Goal: Task Accomplishment & Management: Manage account settings

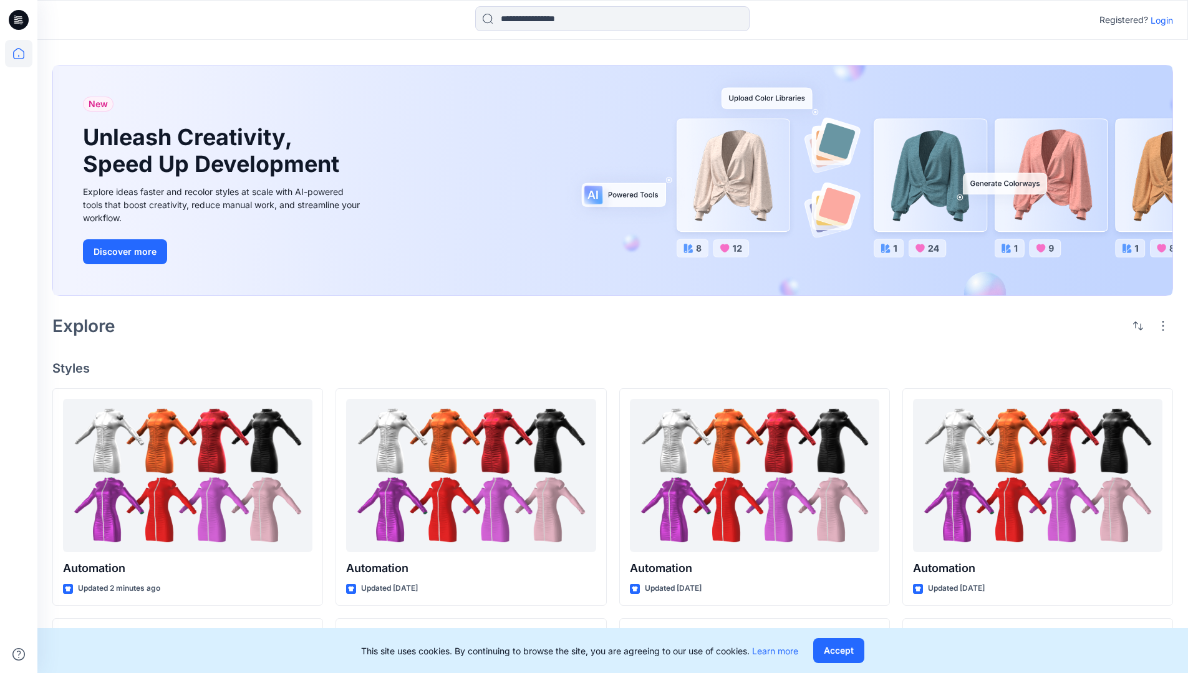
click at [1159, 20] on p "Login" at bounding box center [1161, 20] width 22 height 13
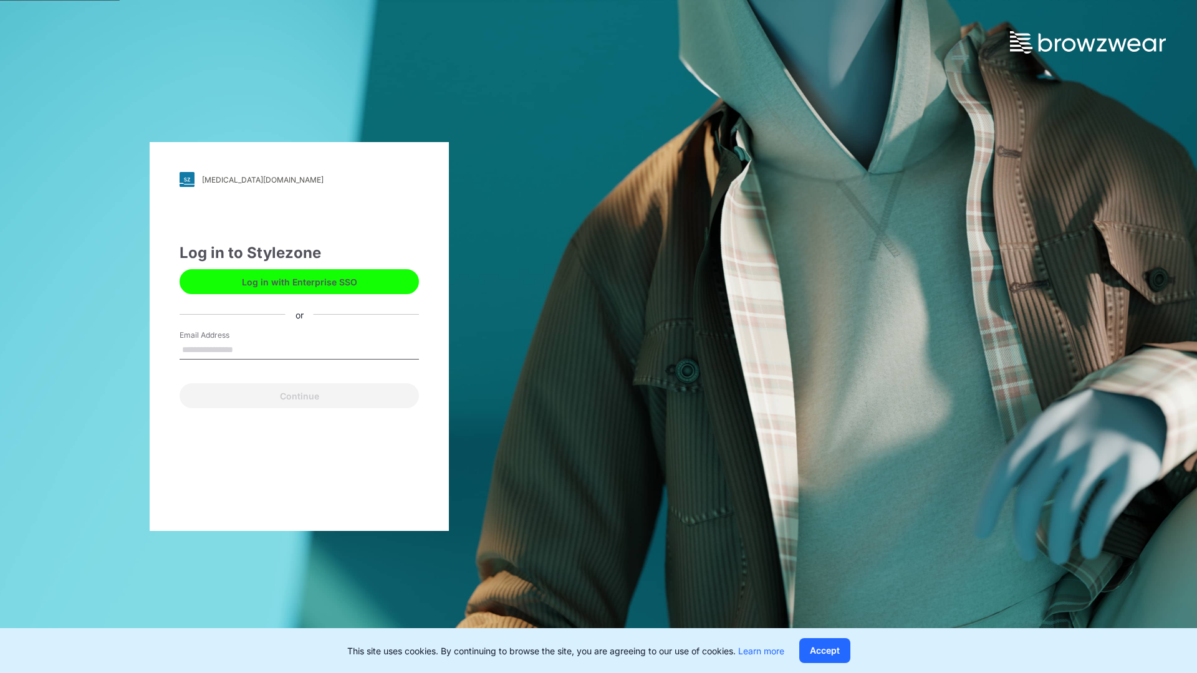
click at [246, 349] on input "Email Address" at bounding box center [299, 350] width 239 height 19
type input "**********"
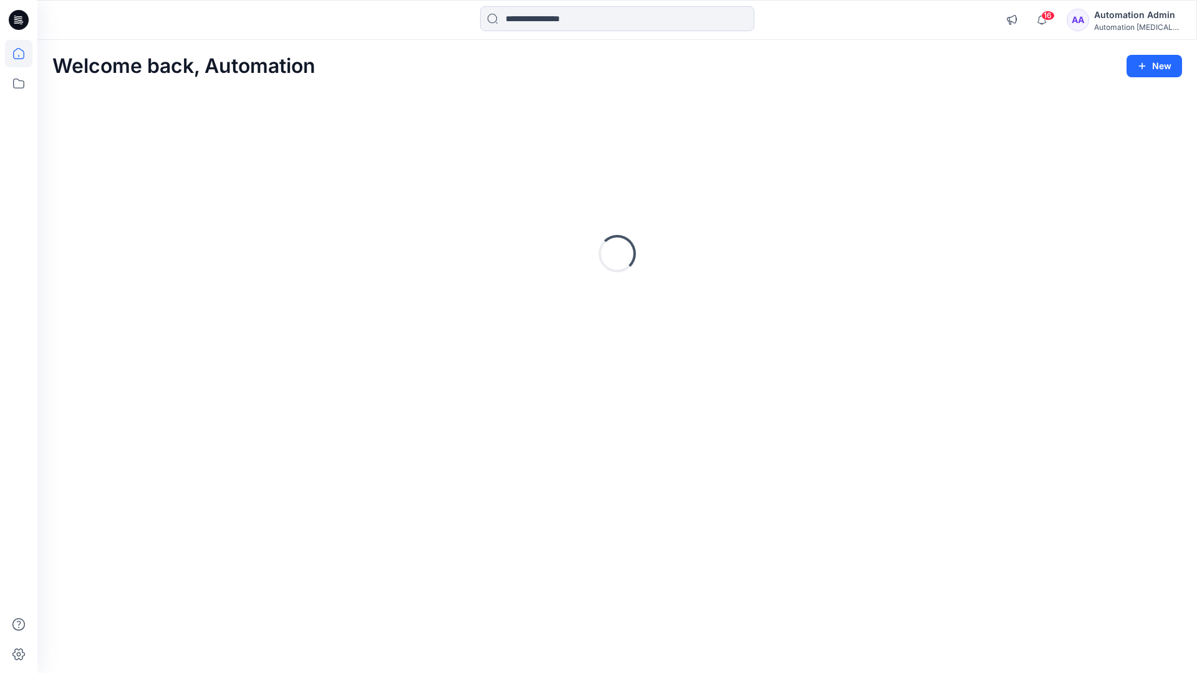
click at [24, 54] on icon at bounding box center [18, 53] width 11 height 11
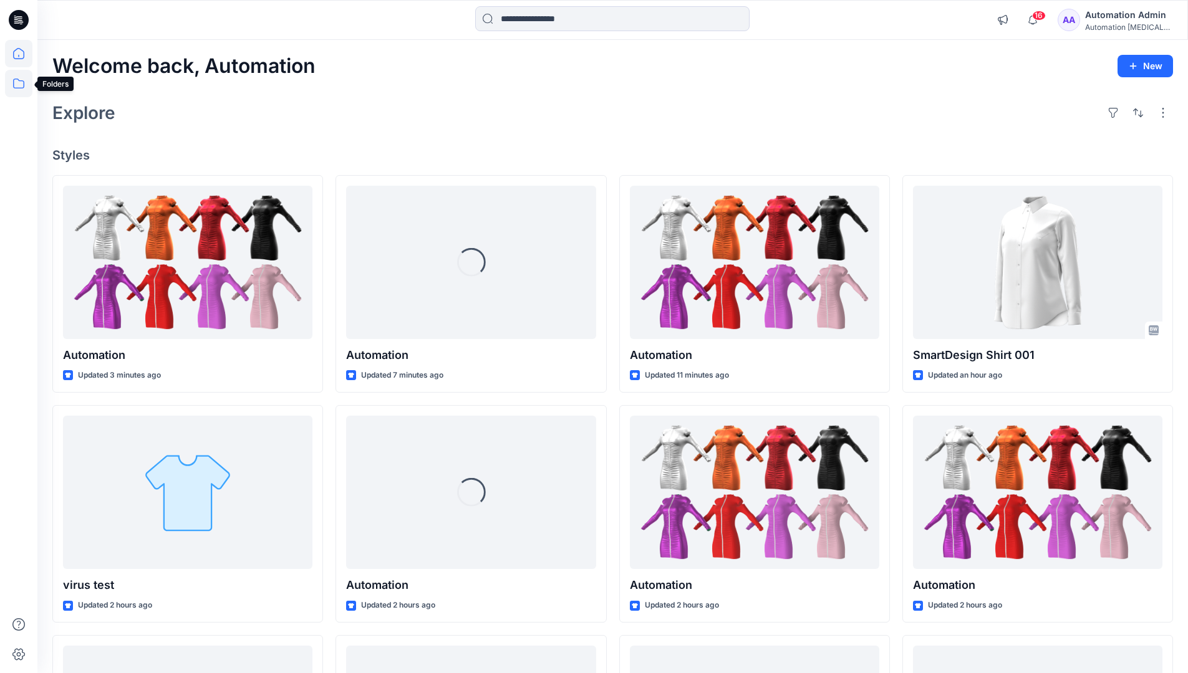
click at [16, 85] on icon at bounding box center [18, 83] width 27 height 27
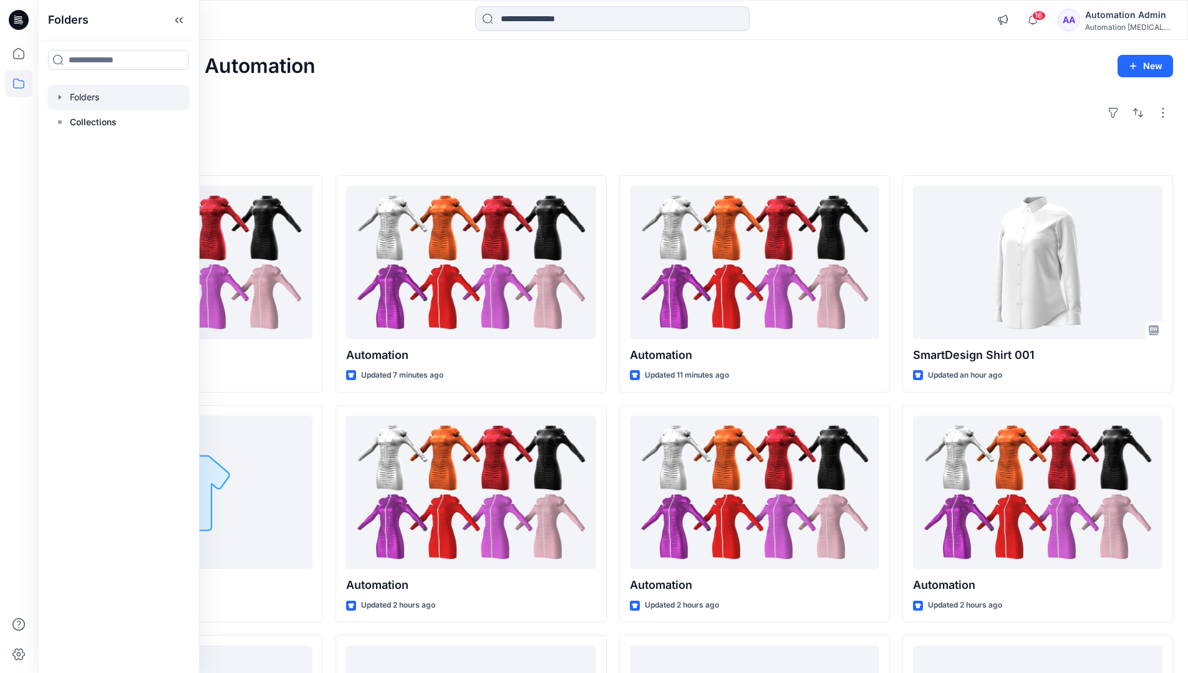
click at [82, 98] on div at bounding box center [118, 97] width 142 height 25
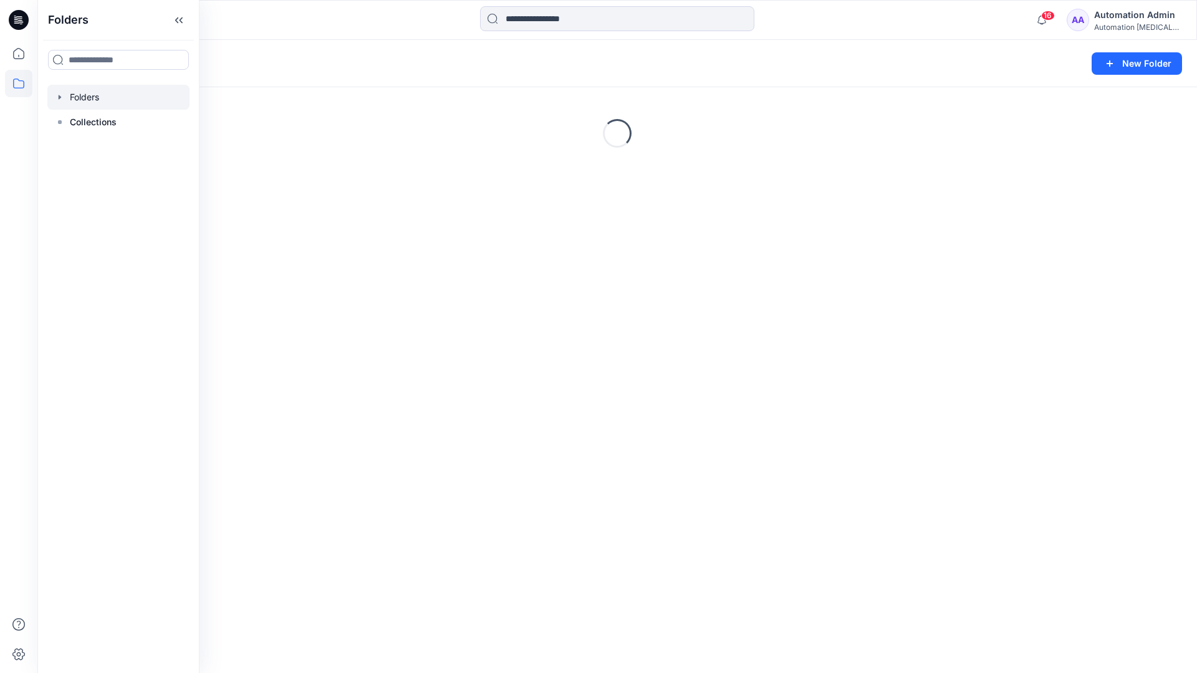
click at [527, 420] on div "Folders New Folder Loading..." at bounding box center [617, 357] width 1160 height 634
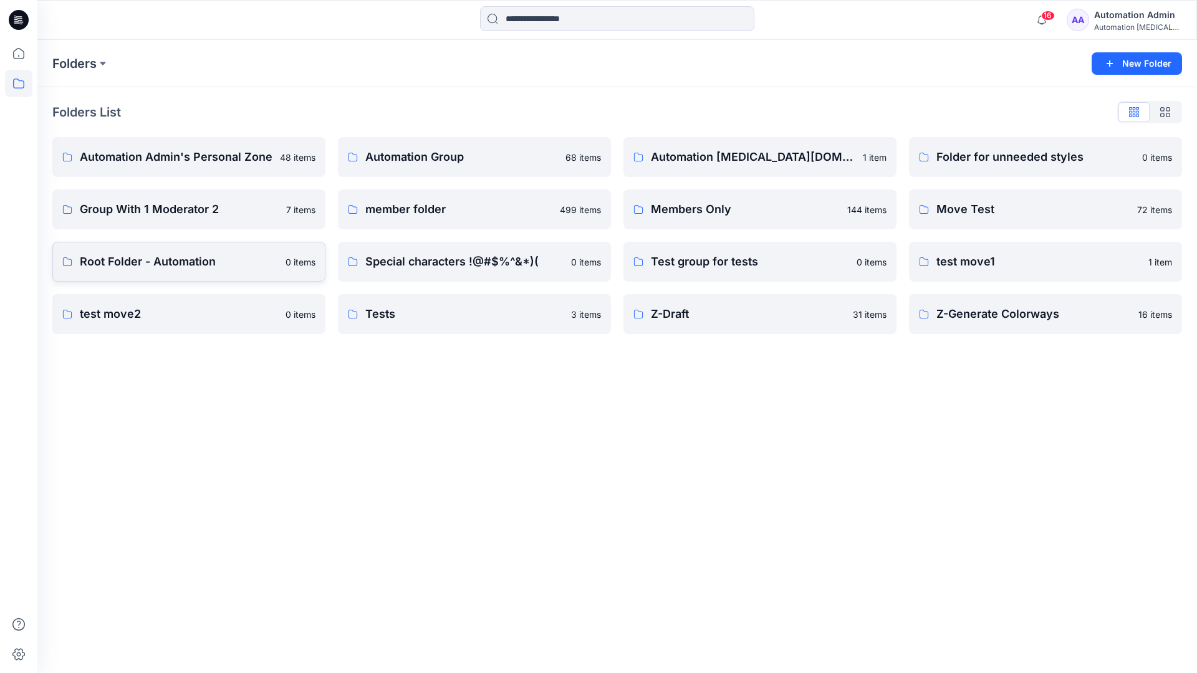
click at [117, 263] on p "Root Folder - Automation" at bounding box center [179, 261] width 198 height 17
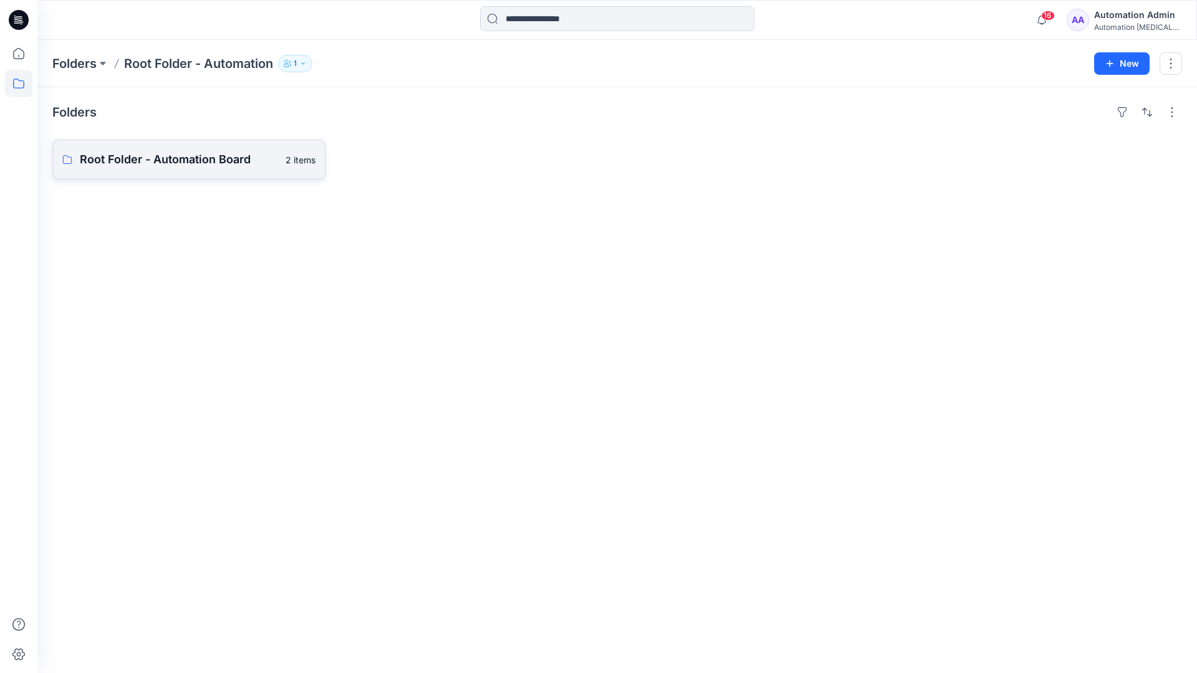
click at [228, 170] on link "Root Folder - Automation Board 2 items" at bounding box center [188, 160] width 273 height 40
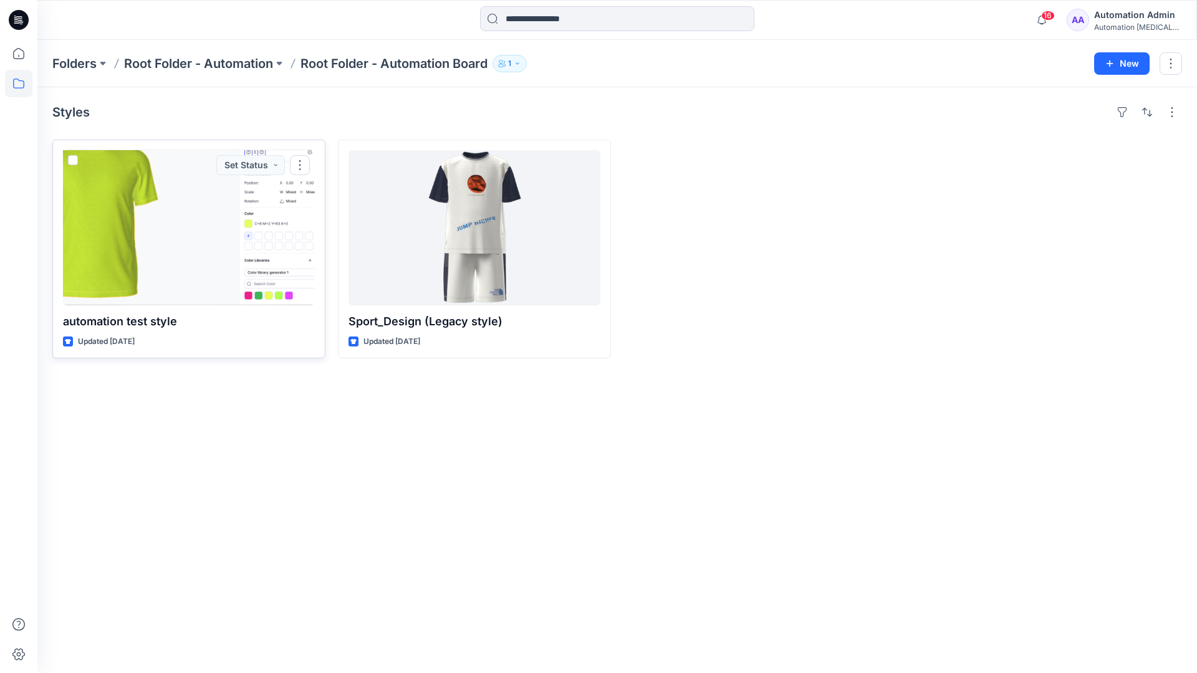
click at [74, 161] on span at bounding box center [73, 160] width 10 height 10
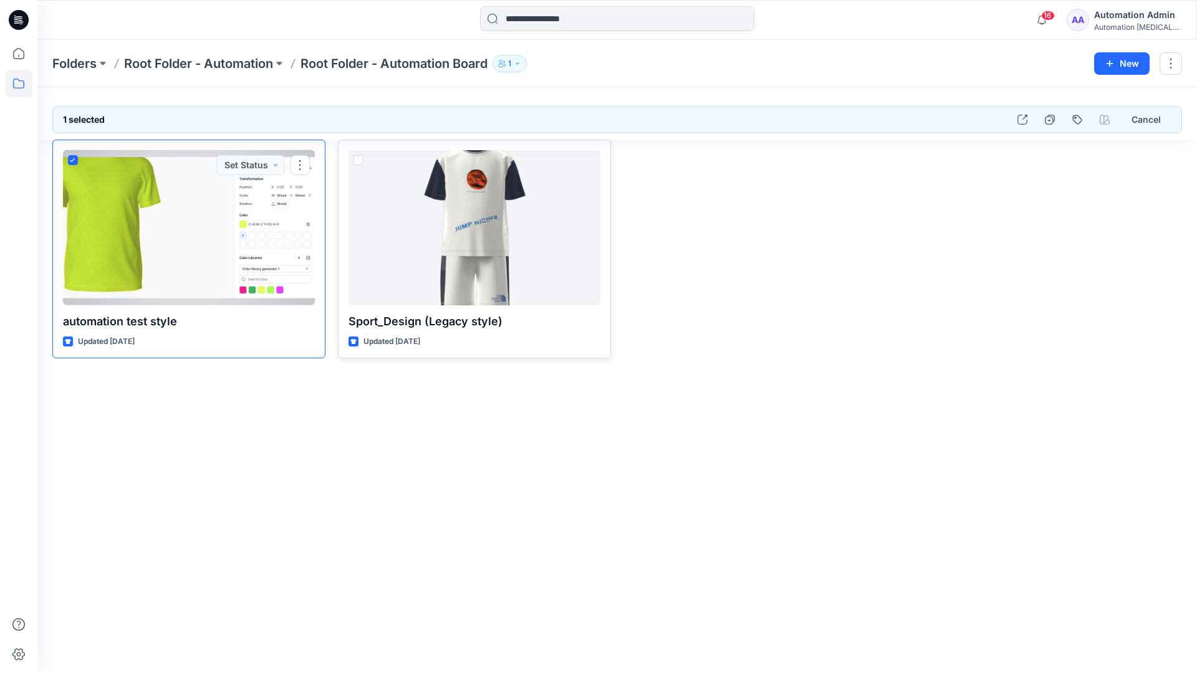
click at [359, 158] on span at bounding box center [359, 160] width 10 height 10
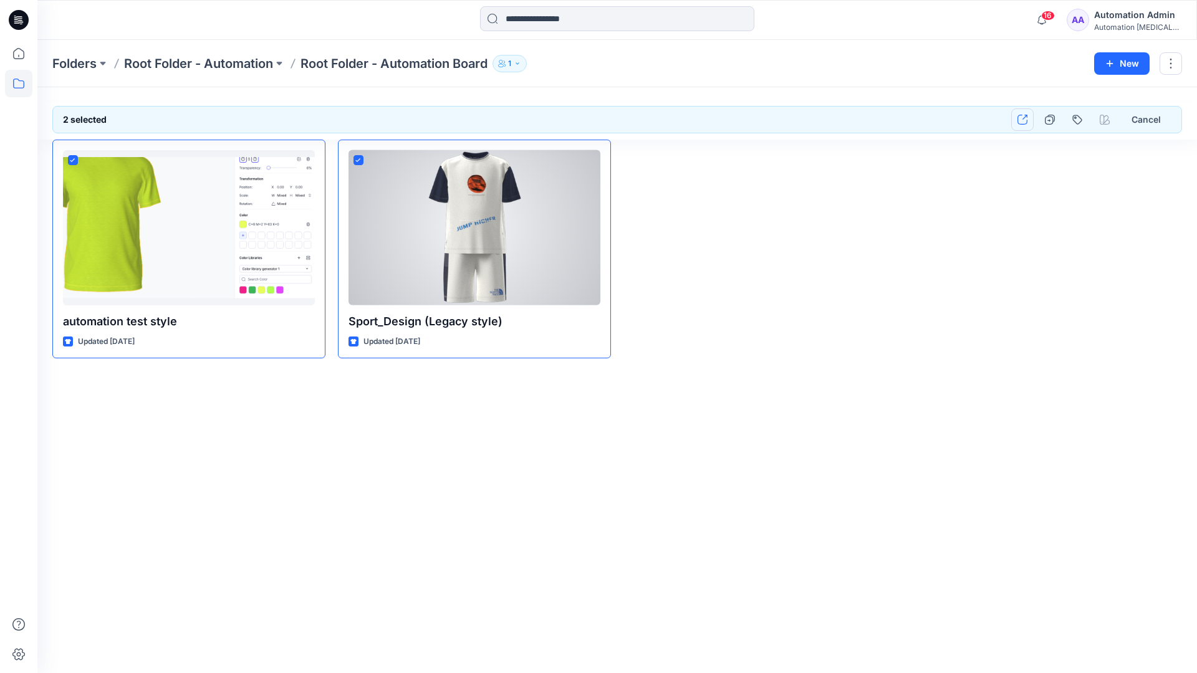
click at [1020, 122] on icon "button" at bounding box center [1023, 120] width 10 height 10
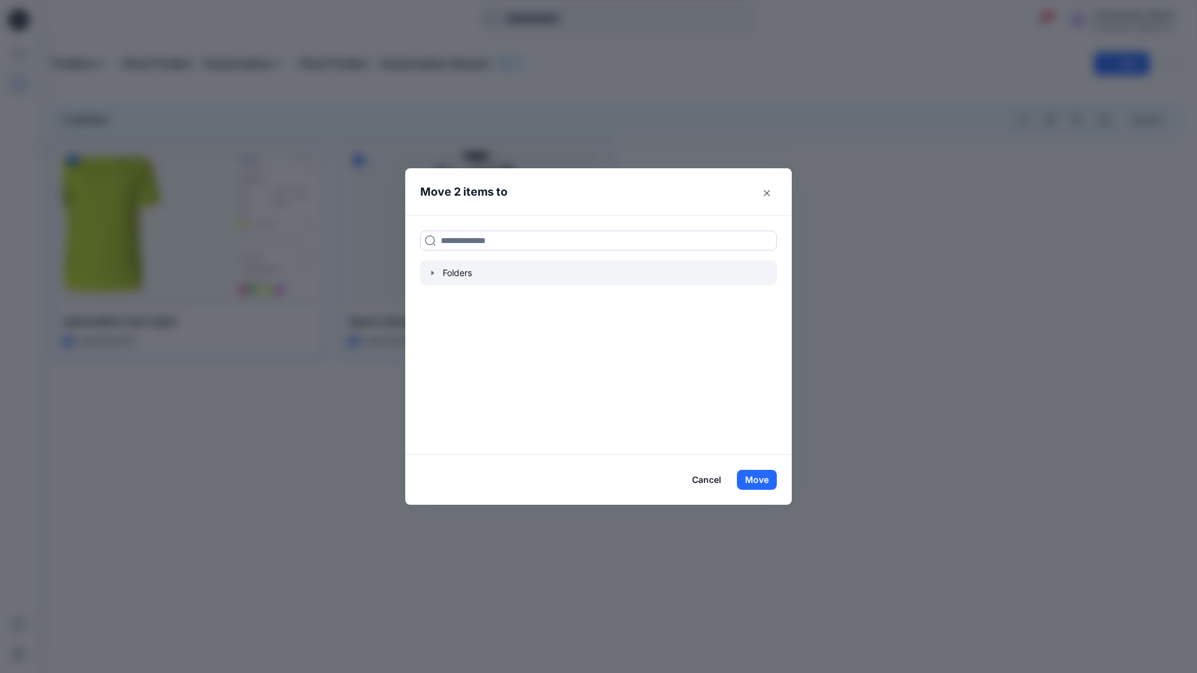
click at [433, 275] on icon "button" at bounding box center [433, 273] width 10 height 10
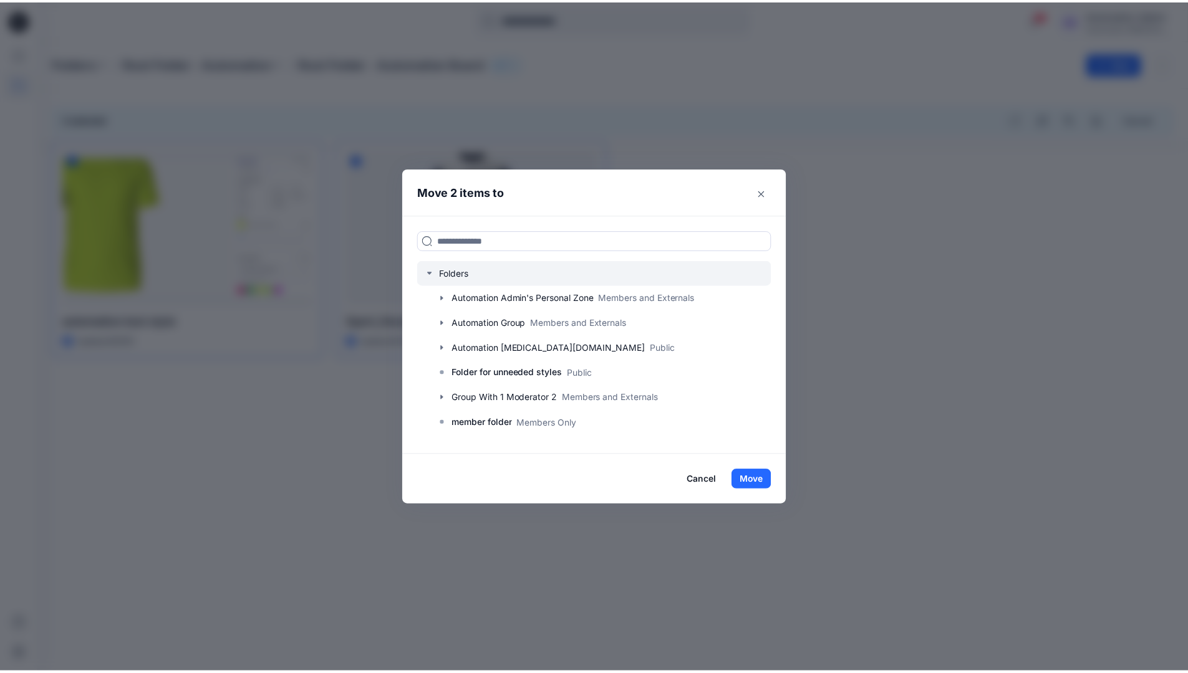
scroll to position [245, 0]
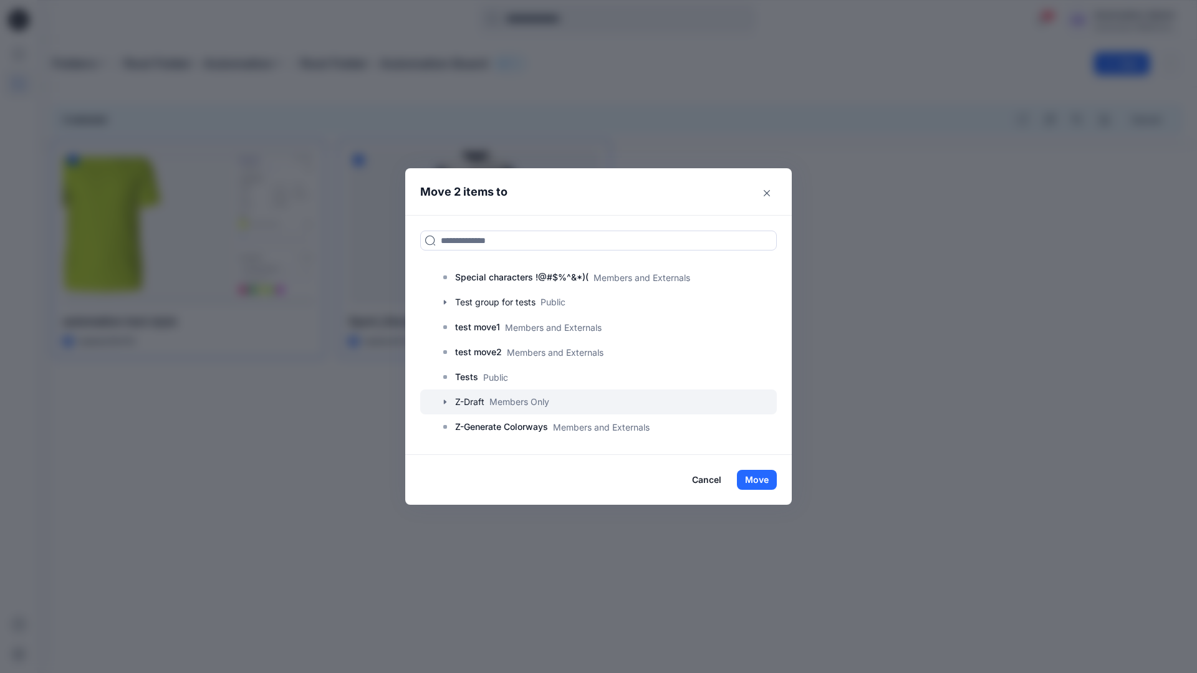
click at [443, 402] on icon "button" at bounding box center [445, 402] width 10 height 10
click at [491, 427] on p "A-Draft" at bounding box center [483, 427] width 30 height 15
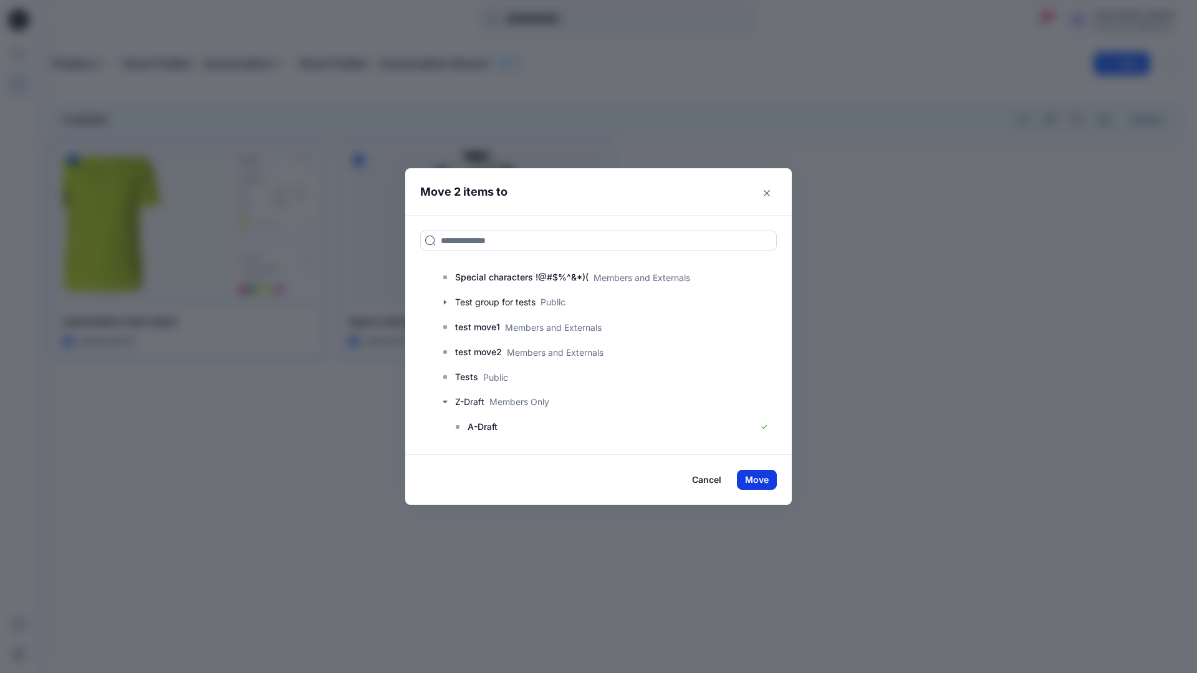
click at [764, 475] on button "Move" at bounding box center [757, 480] width 40 height 20
click at [85, 64] on p "Folders" at bounding box center [74, 63] width 44 height 17
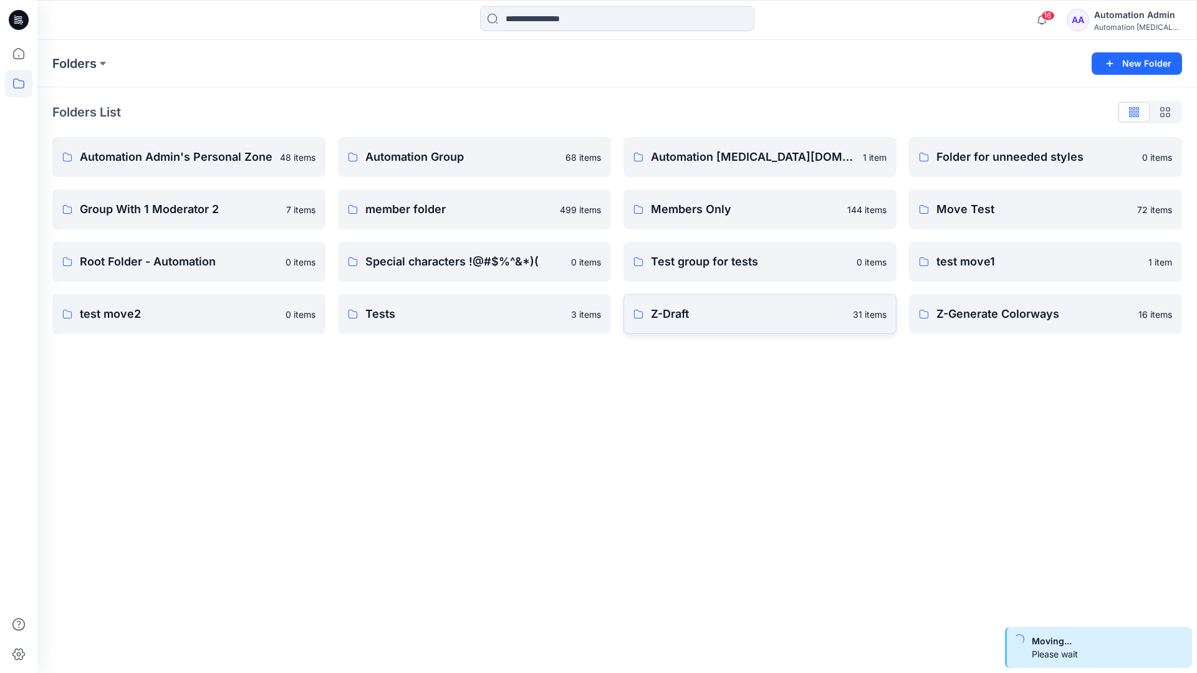
click at [726, 317] on p "Z-Draft" at bounding box center [748, 314] width 195 height 17
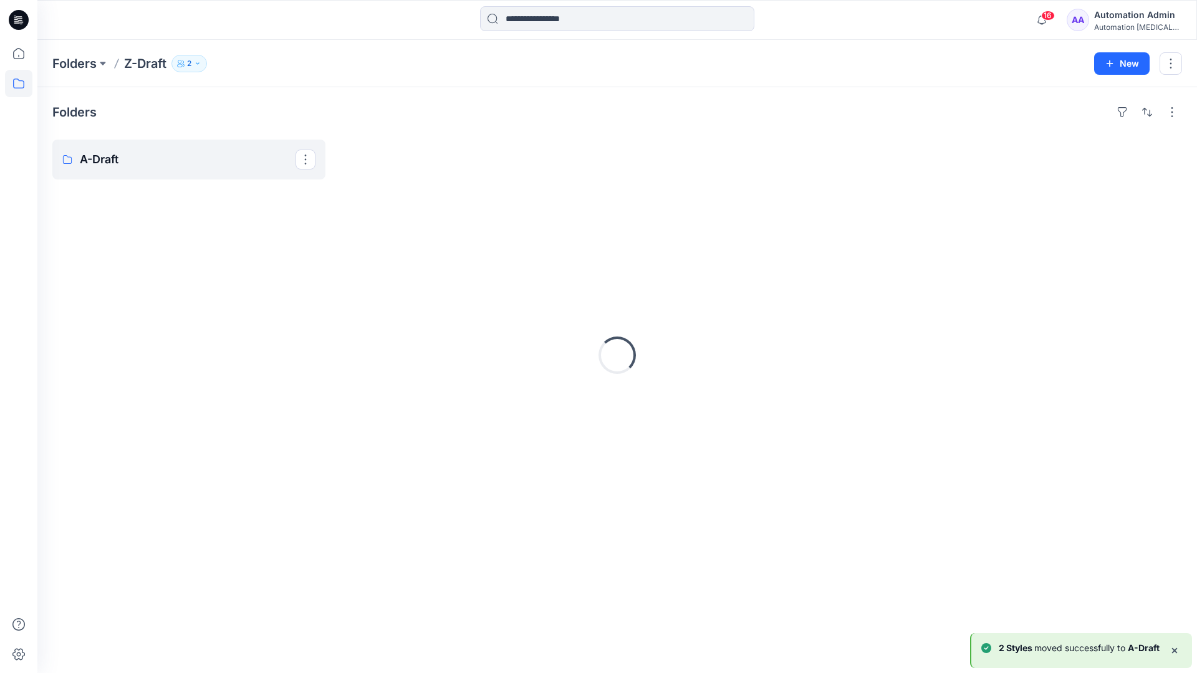
click at [228, 168] on p "A-Draft" at bounding box center [188, 159] width 216 height 17
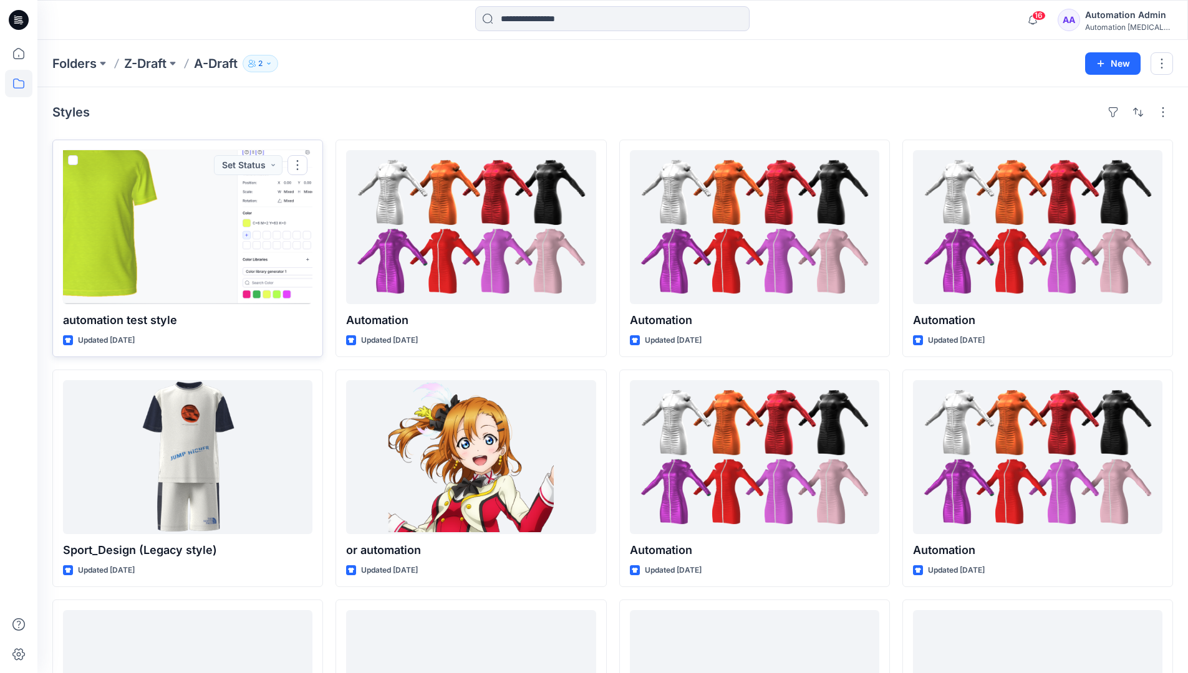
click at [73, 161] on span at bounding box center [73, 160] width 10 height 10
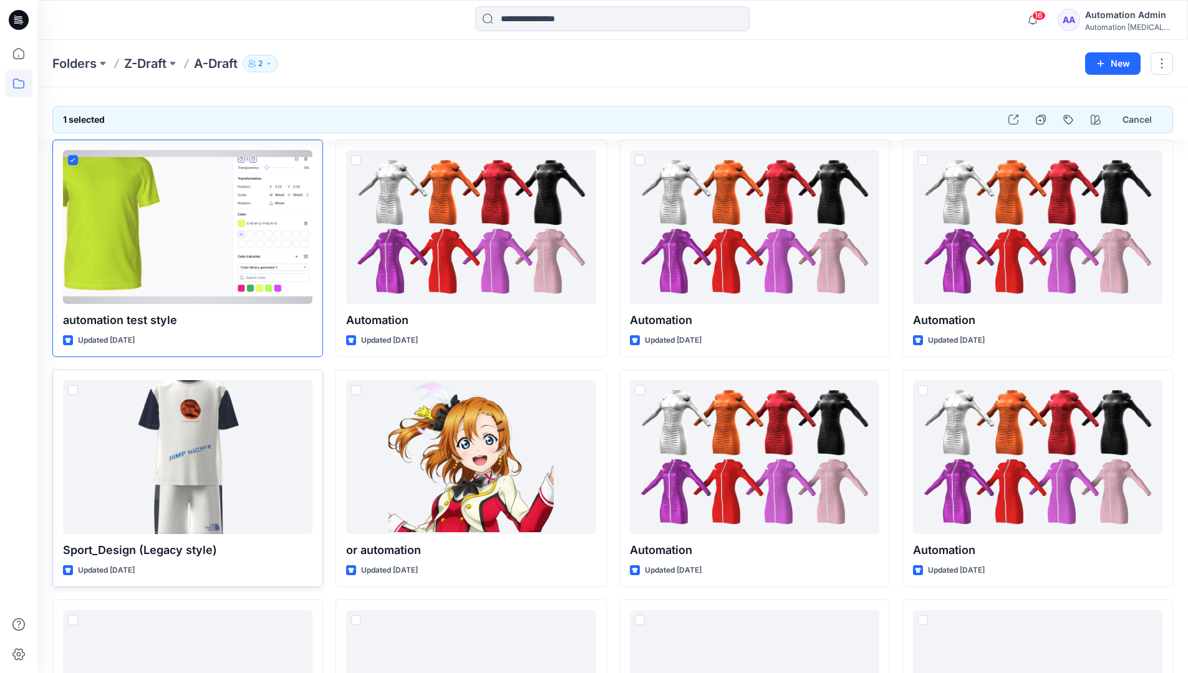
click at [72, 394] on span at bounding box center [73, 390] width 10 height 10
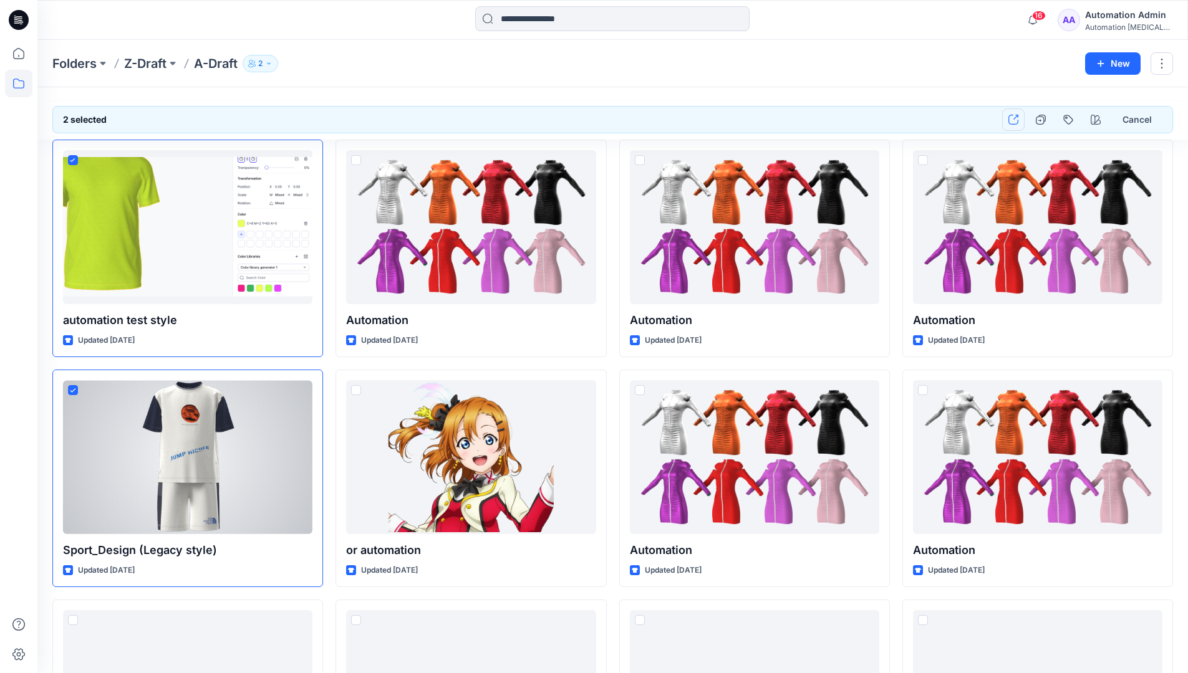
click at [1011, 123] on icon "button" at bounding box center [1013, 120] width 10 height 10
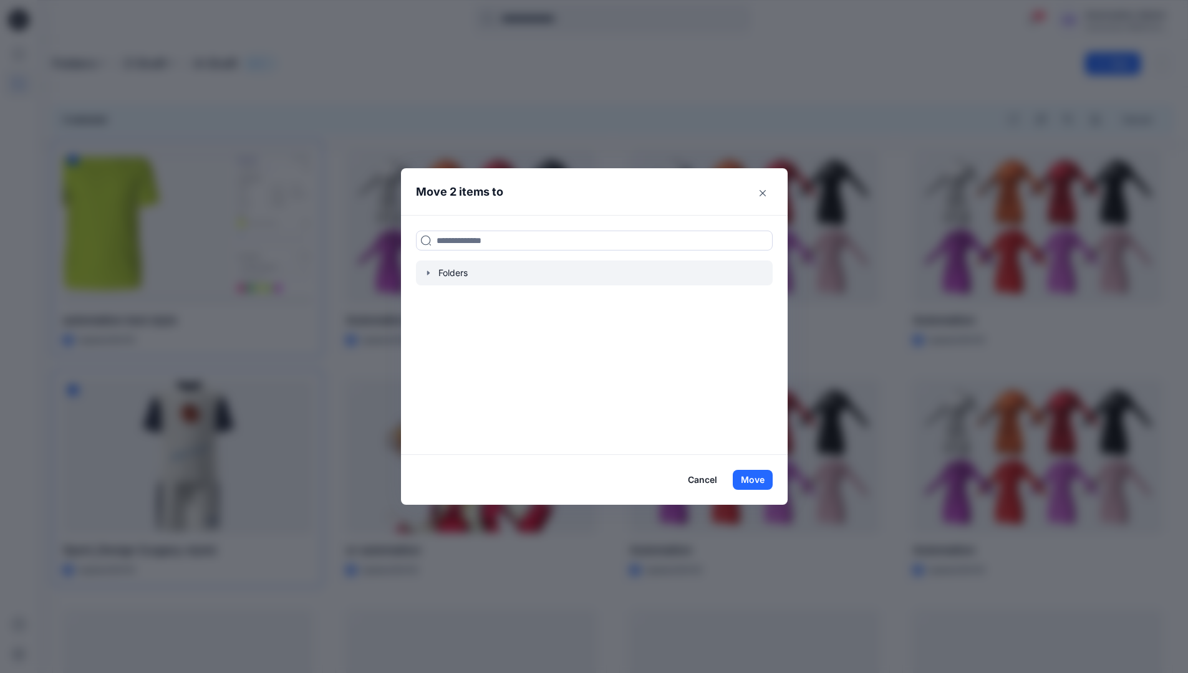
click at [429, 273] on icon "button" at bounding box center [428, 273] width 2 height 4
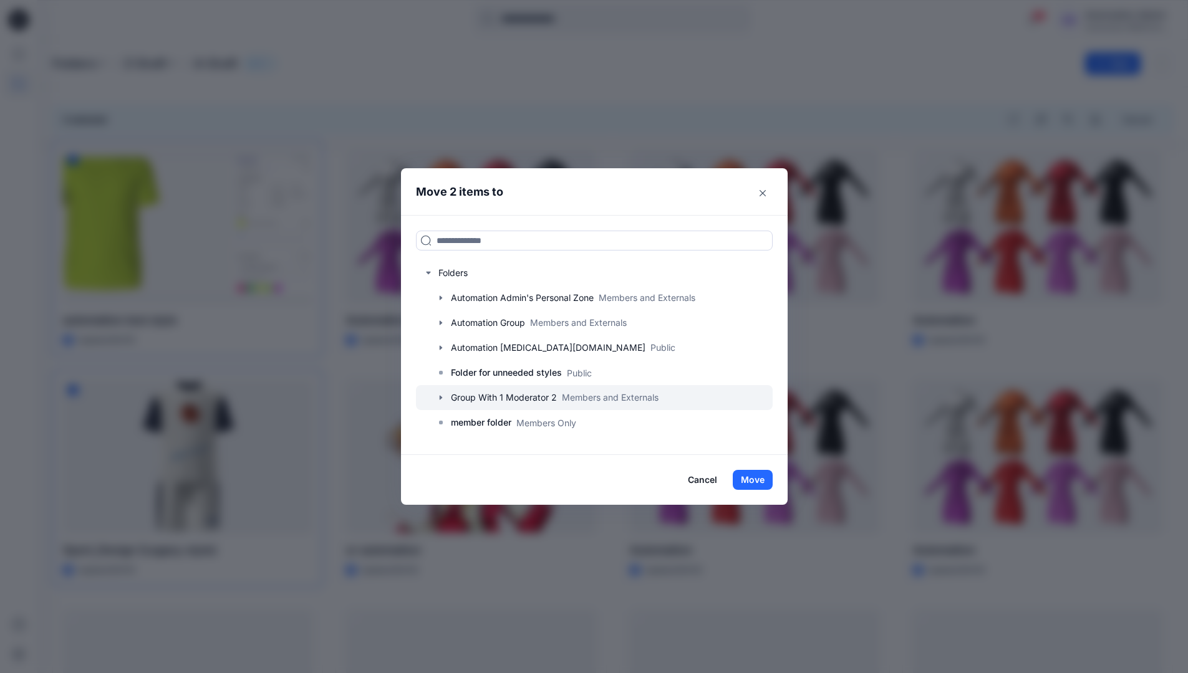
click at [441, 397] on icon "button" at bounding box center [440, 397] width 2 height 4
click at [487, 423] on p "Group With 1 Moderator 2 Board" at bounding box center [529, 422] width 133 height 15
click at [763, 479] on button "Move" at bounding box center [753, 480] width 40 height 20
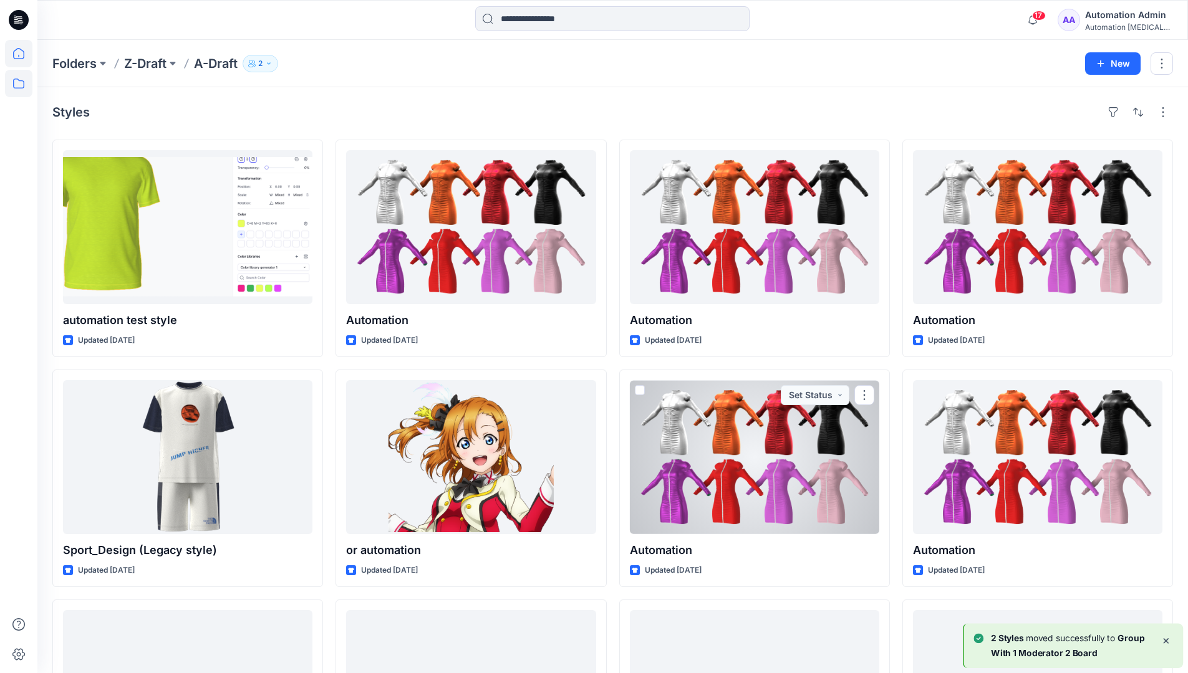
click at [24, 52] on icon at bounding box center [18, 53] width 11 height 11
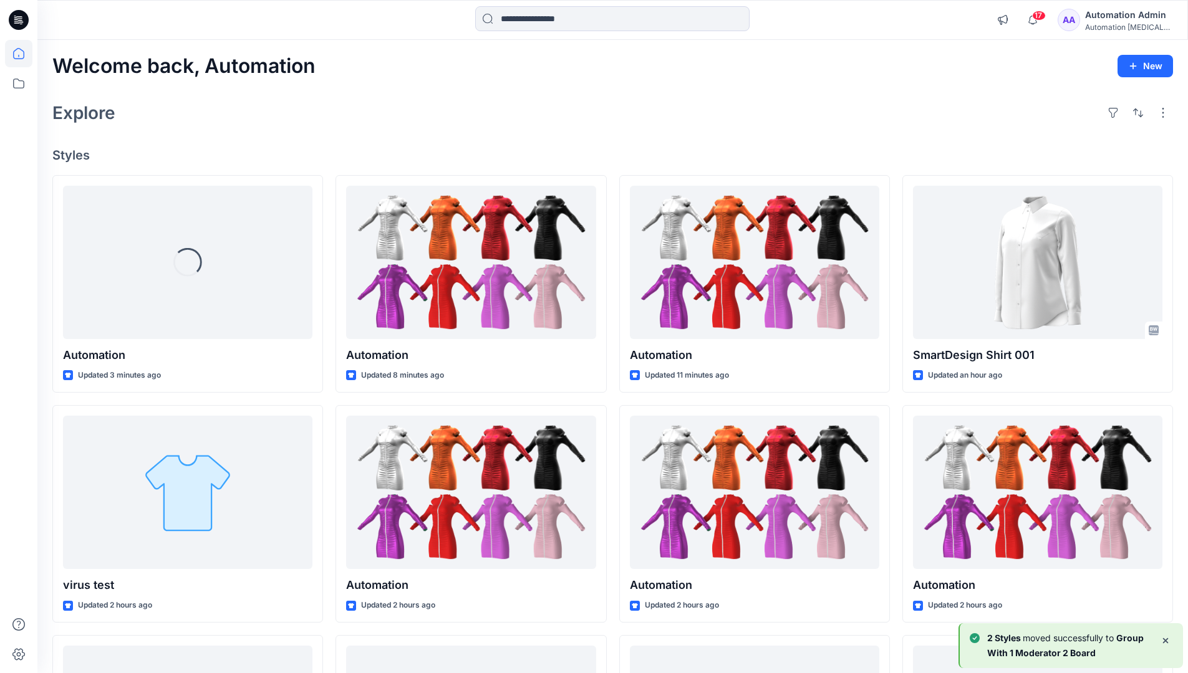
click at [1114, 17] on div "Automation Admin" at bounding box center [1128, 14] width 87 height 15
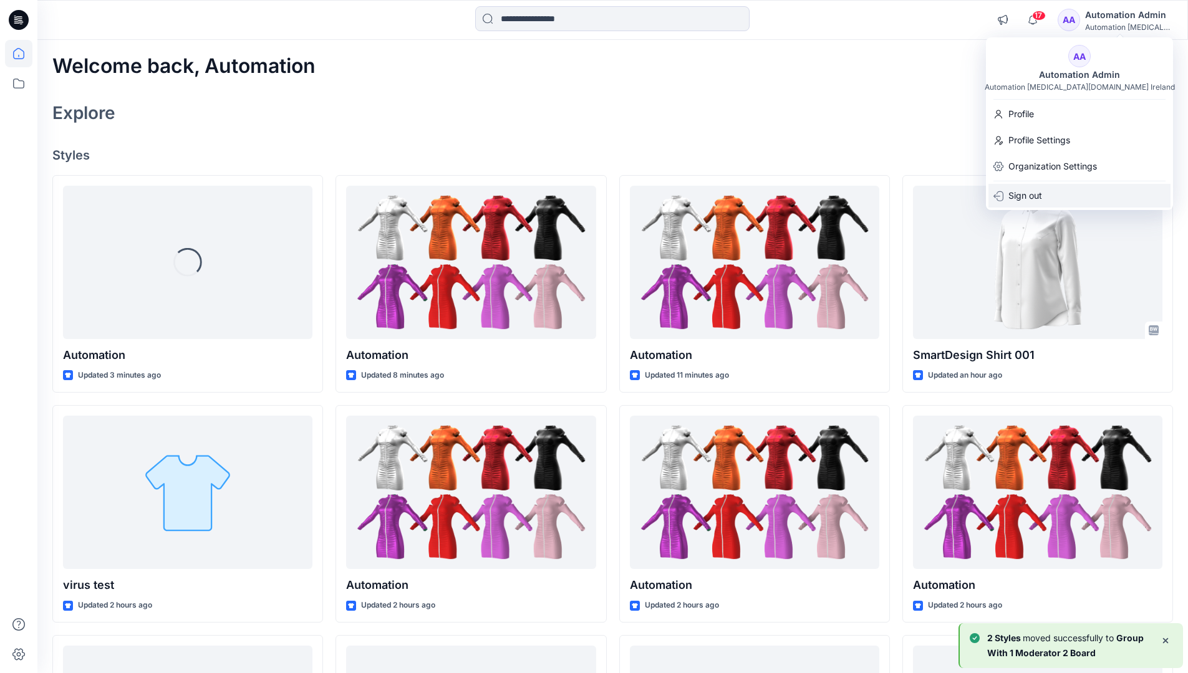
click at [1054, 194] on div "Sign out" at bounding box center [1079, 196] width 182 height 24
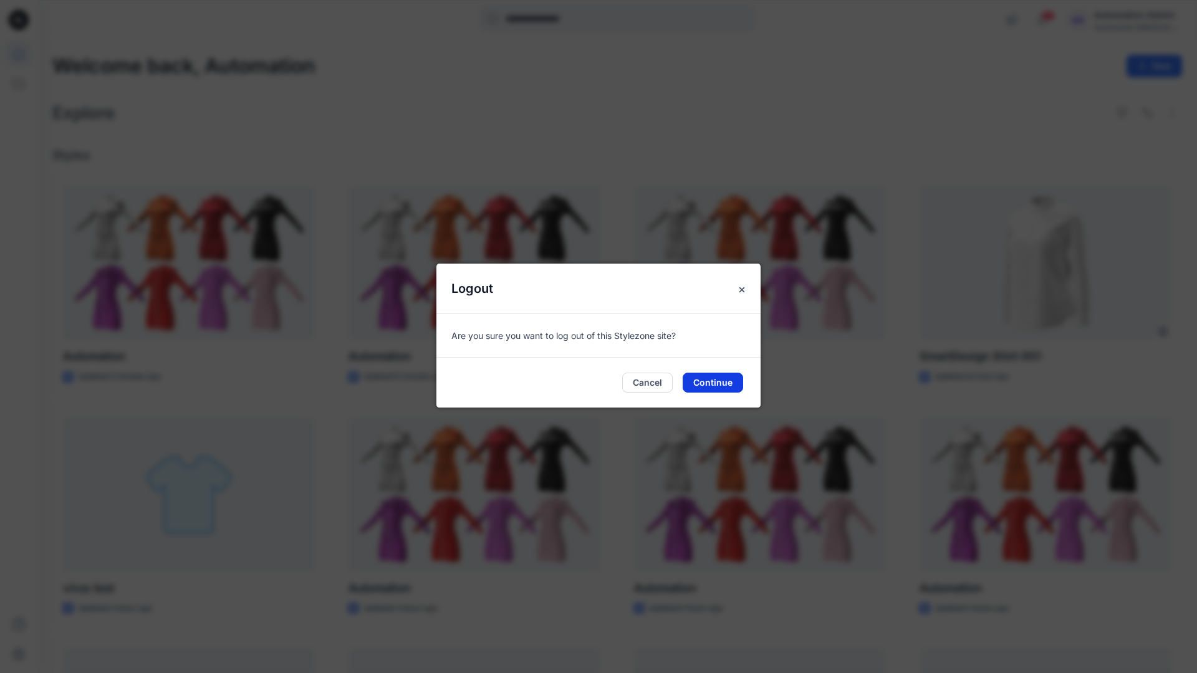
click at [716, 380] on button "Continue" at bounding box center [713, 383] width 60 height 20
